Goal: Find specific page/section: Find specific page/section

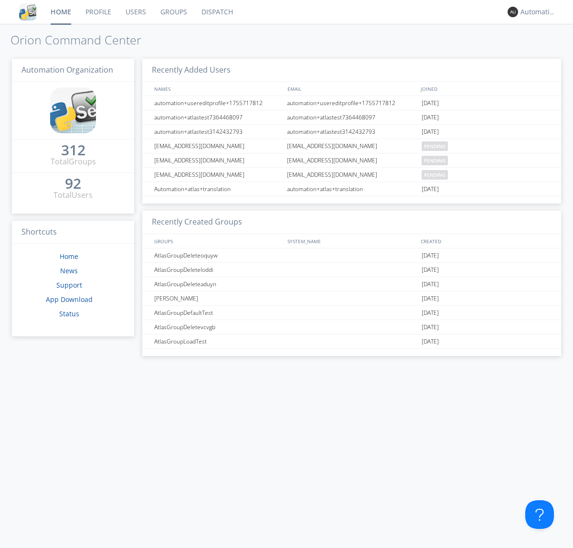
click at [216, 12] on link "Dispatch" at bounding box center [217, 12] width 46 height 24
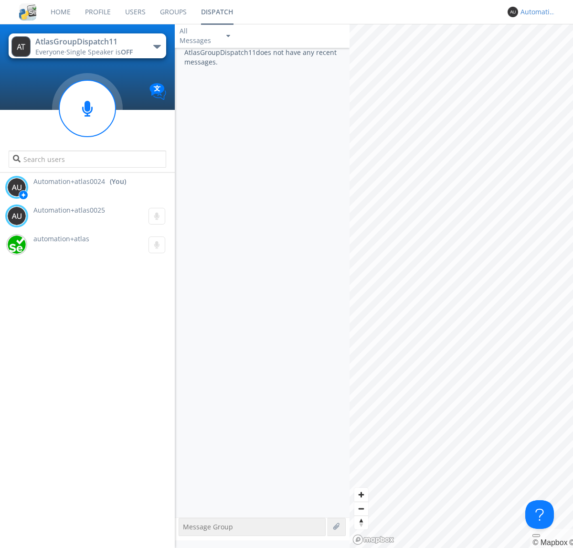
click at [536, 12] on div "Automation+atlas0024" at bounding box center [539, 12] width 36 height 10
